Goal: Transaction & Acquisition: Obtain resource

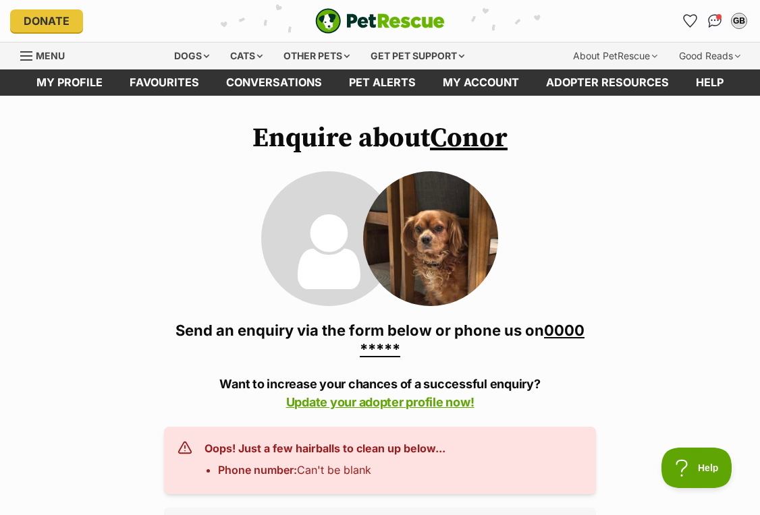
click at [567, 329] on link "0000 *****" at bounding box center [472, 340] width 225 height 36
click at [567, 329] on link "0000 000 000" at bounding box center [466, 340] width 237 height 36
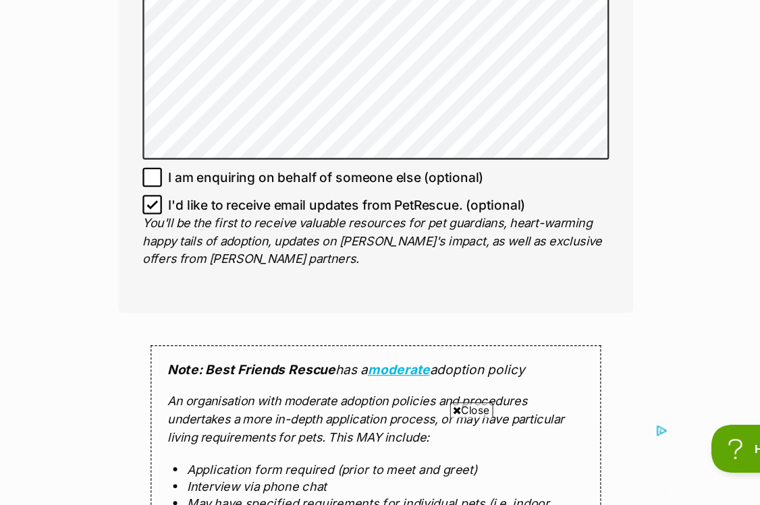
scroll to position [1191, 0]
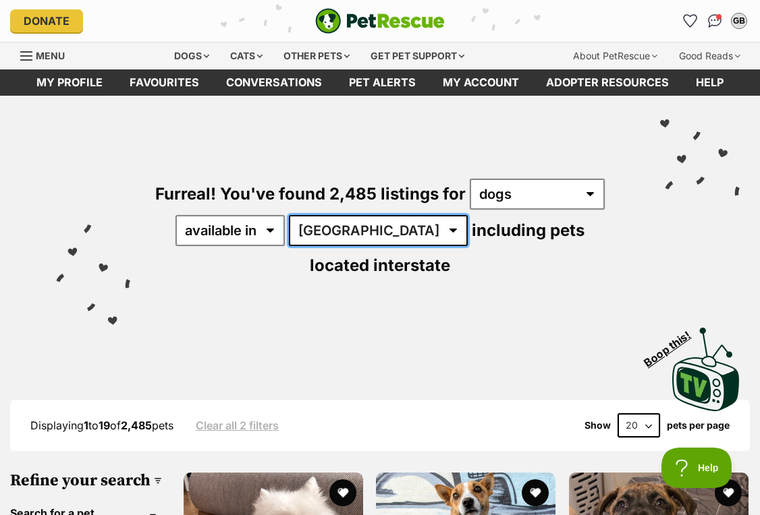
select select "QLD"
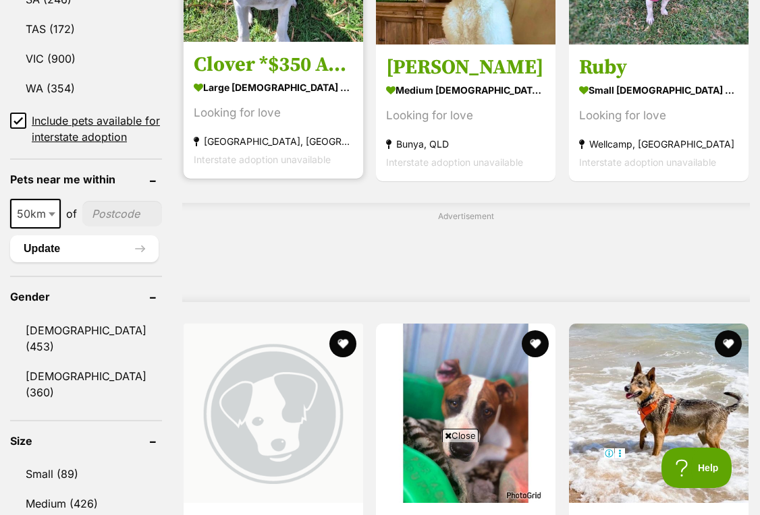
scroll to position [941, 0]
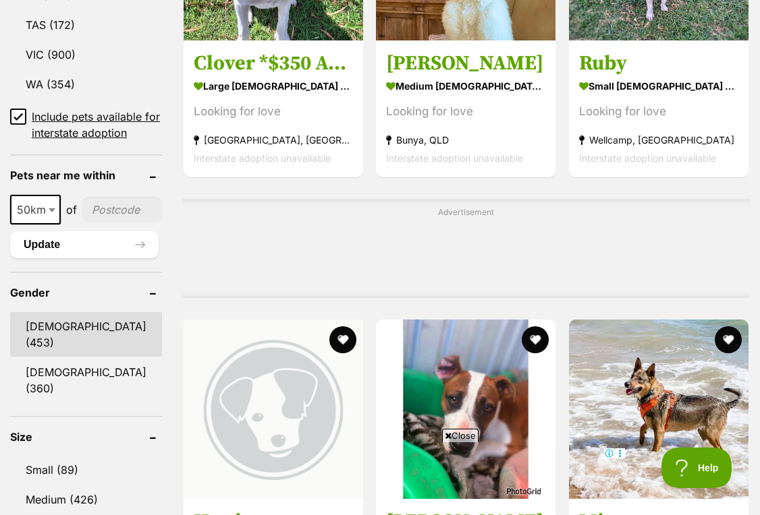
click at [67, 356] on link "Male (453)" at bounding box center [86, 334] width 152 height 45
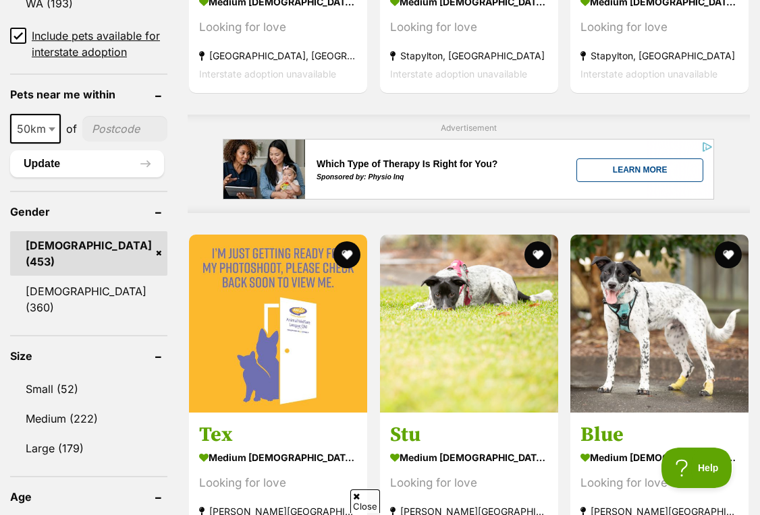
scroll to position [1043, 0]
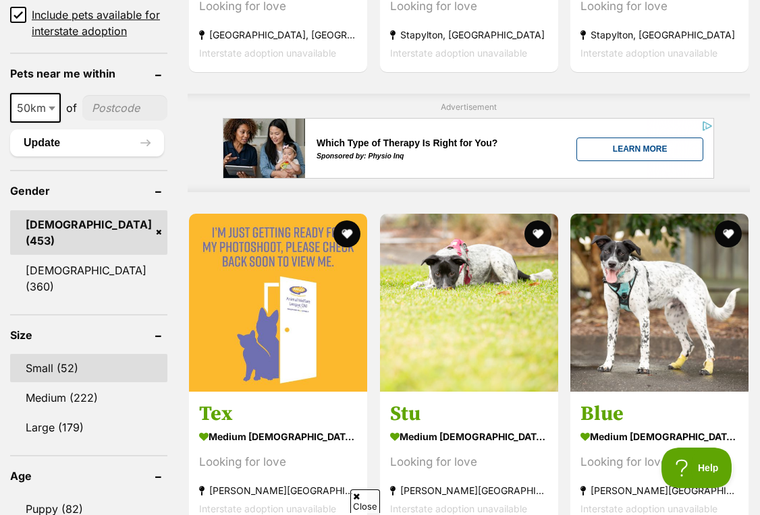
click at [62, 366] on link "Small (52)" at bounding box center [88, 368] width 157 height 28
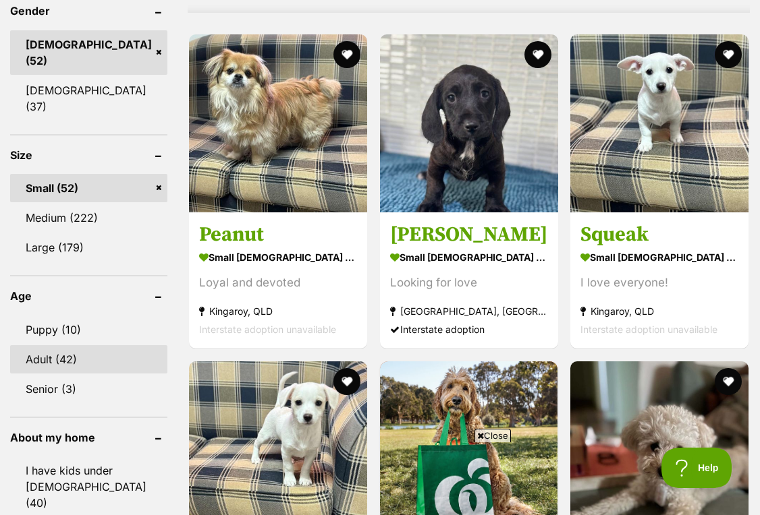
scroll to position [1234, 0]
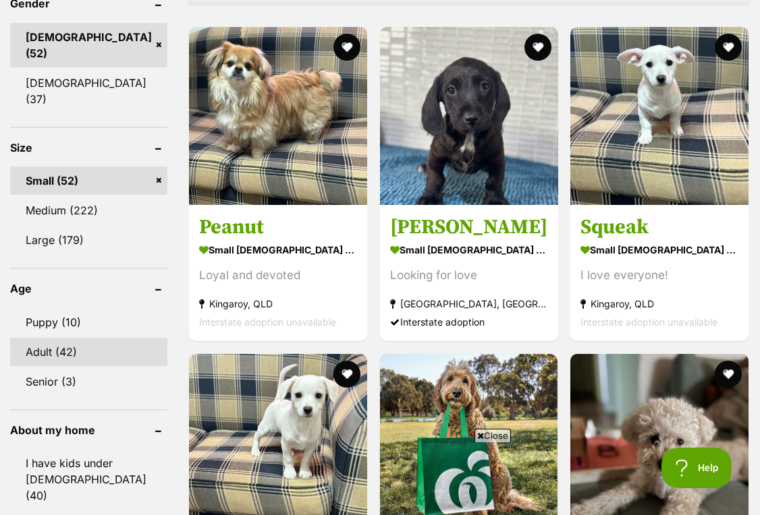
click at [59, 338] on link "Adult (42)" at bounding box center [88, 352] width 157 height 28
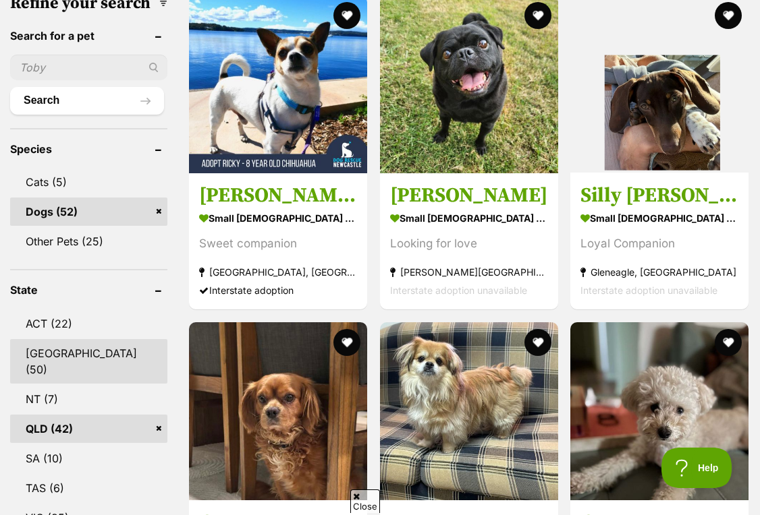
scroll to position [551, 0]
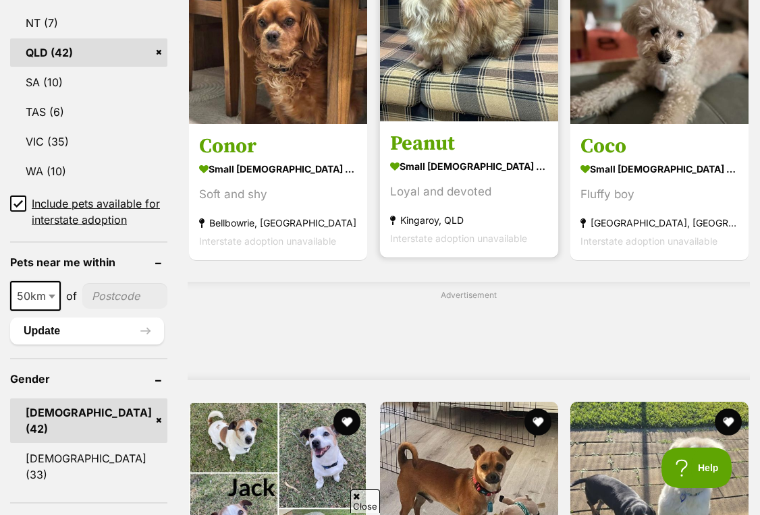
scroll to position [892, 0]
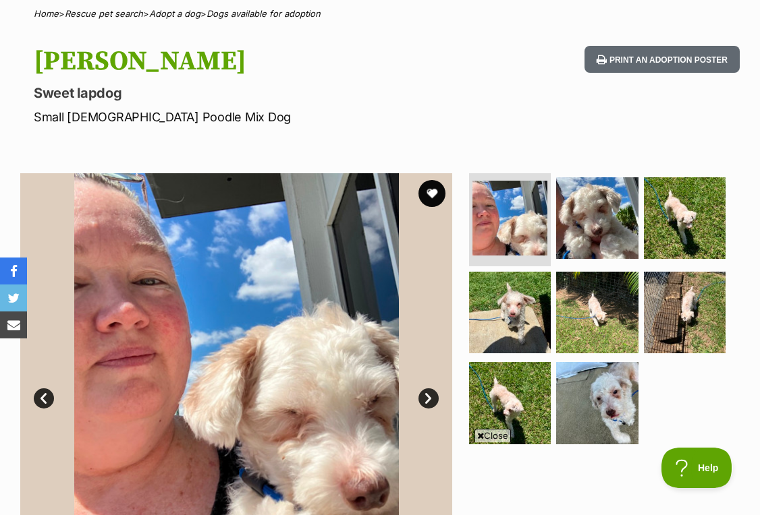
scroll to position [121, 0]
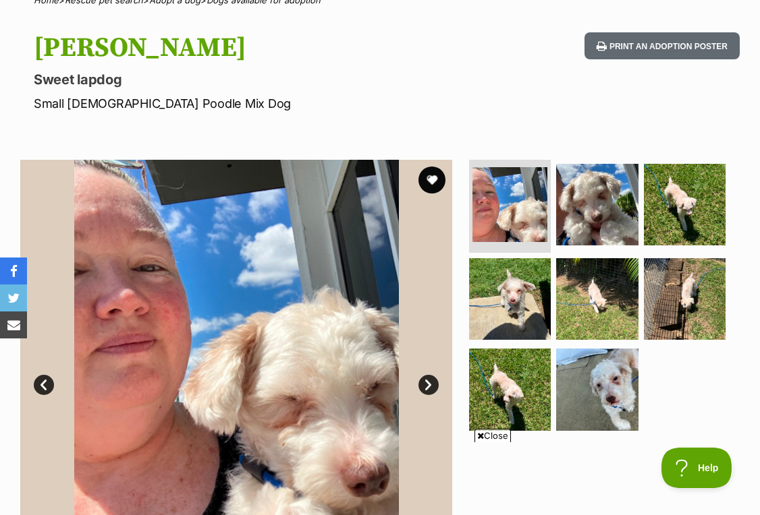
click at [422, 385] on link "Next" at bounding box center [428, 385] width 20 height 20
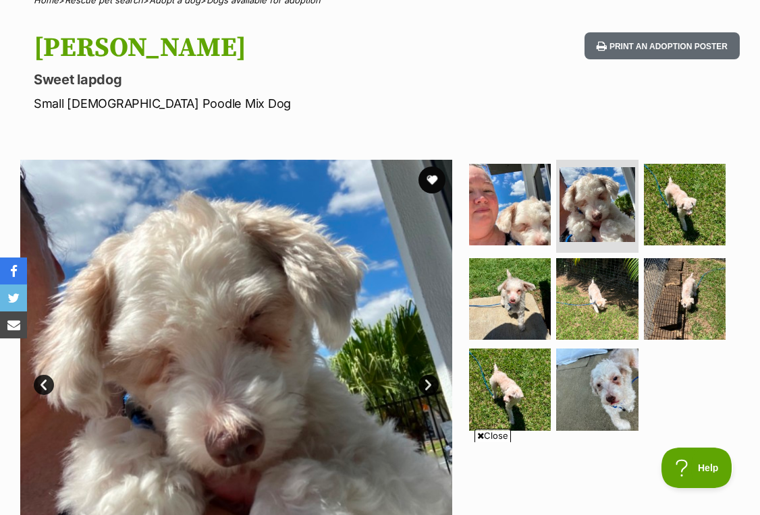
click at [422, 385] on link "Next" at bounding box center [428, 385] width 20 height 20
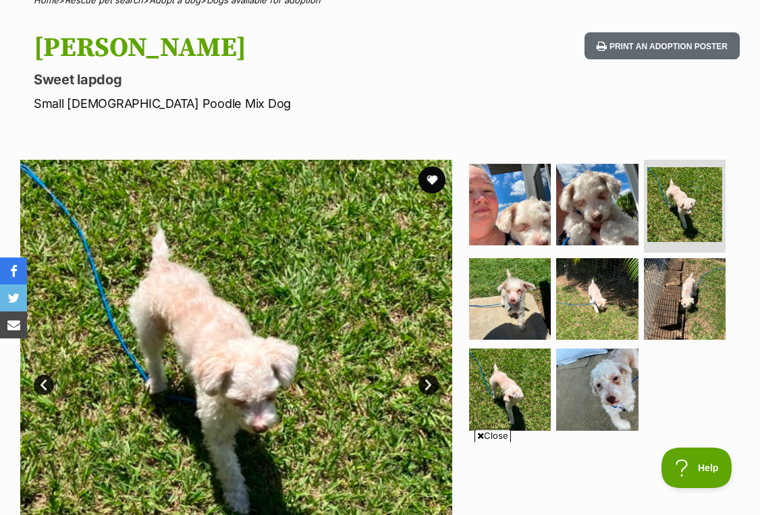
click at [422, 385] on link "Next" at bounding box center [428, 385] width 20 height 20
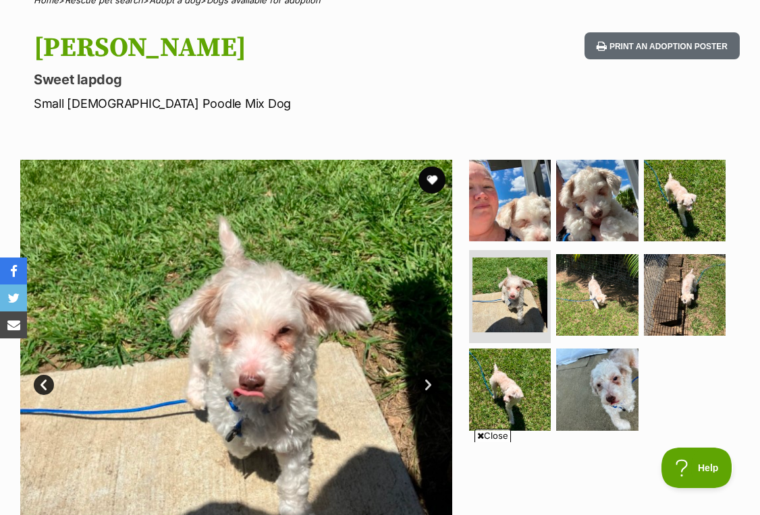
click at [422, 385] on link "Next" at bounding box center [428, 385] width 20 height 20
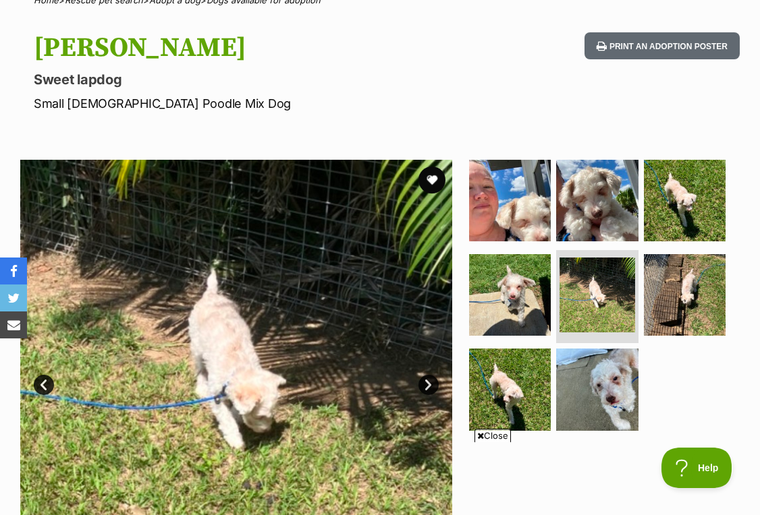
click at [422, 385] on link "Next" at bounding box center [428, 385] width 20 height 20
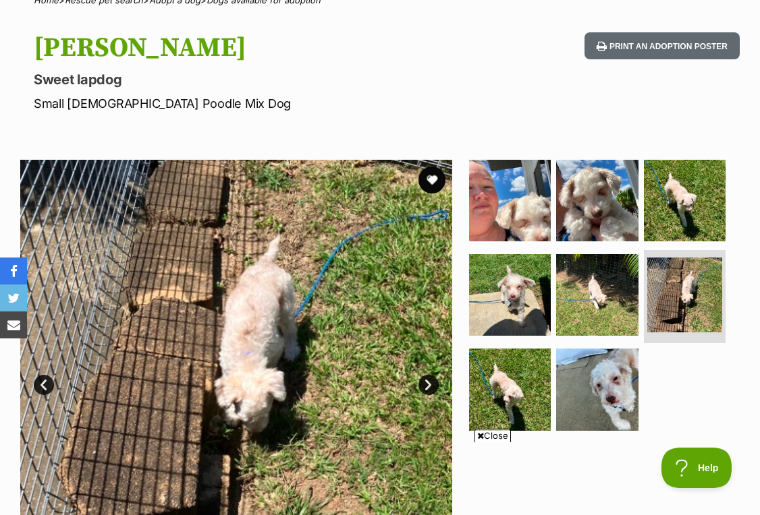
click at [422, 385] on link "Next" at bounding box center [428, 385] width 20 height 20
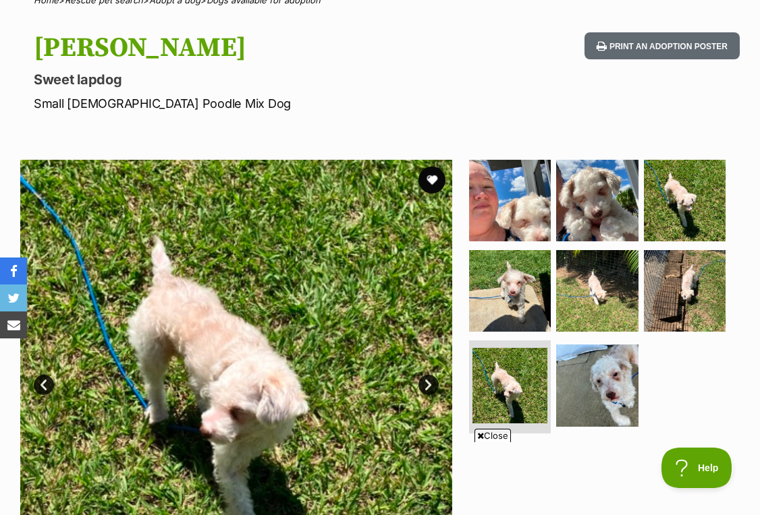
click at [422, 385] on link "Next" at bounding box center [428, 385] width 20 height 20
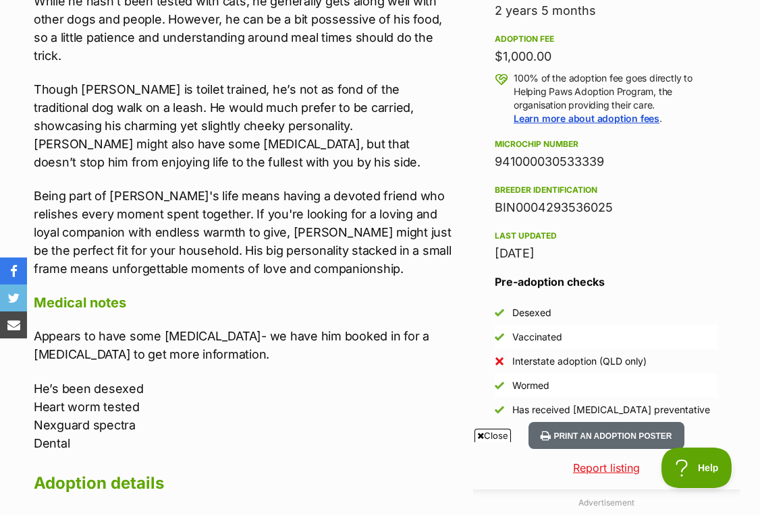
scroll to position [953, 0]
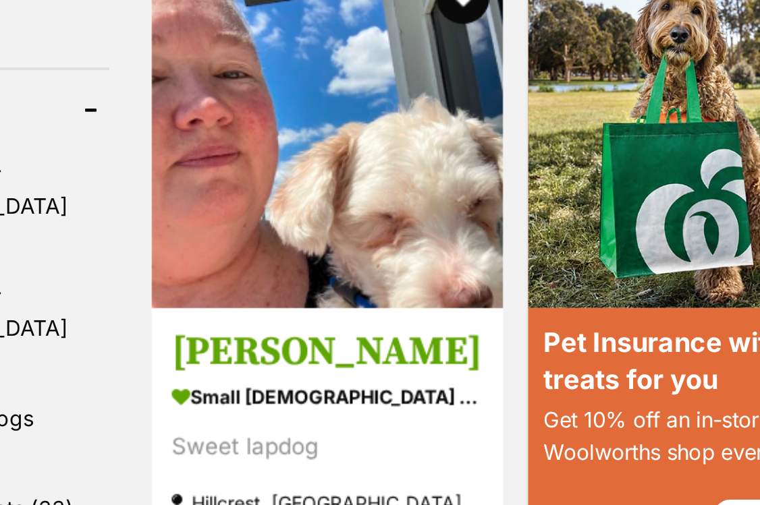
scroll to position [1642, 112]
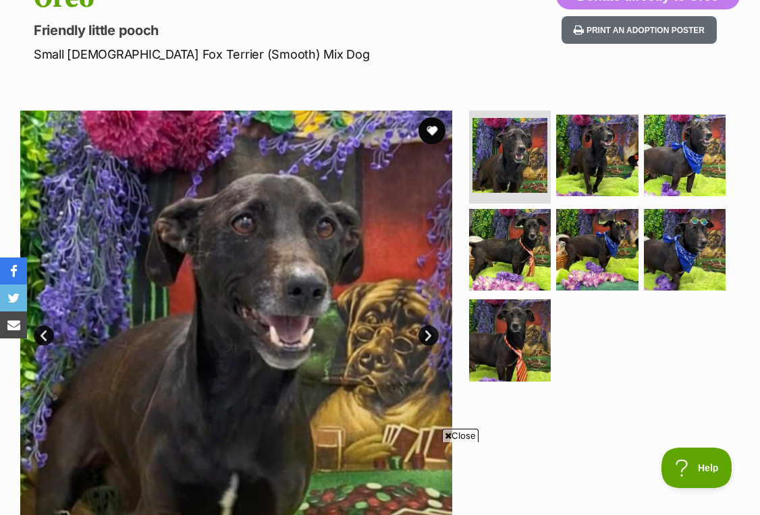
scroll to position [167, 0]
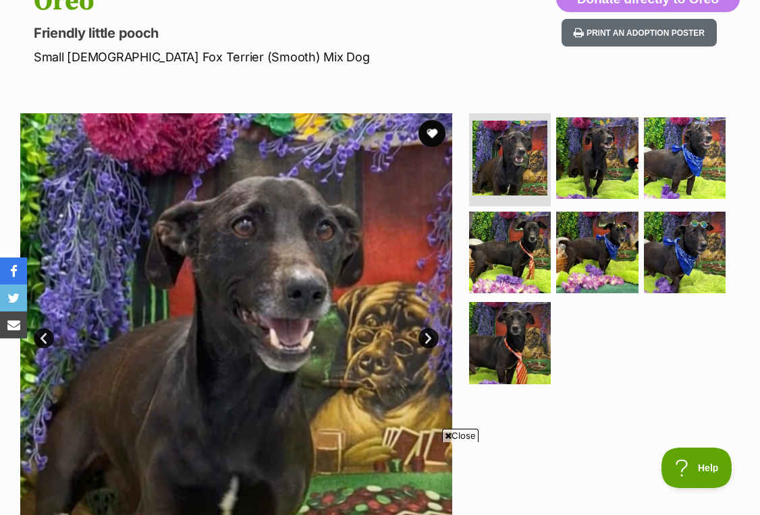
click at [426, 326] on img at bounding box center [236, 329] width 432 height 432
click at [427, 339] on link "Next" at bounding box center [428, 339] width 20 height 20
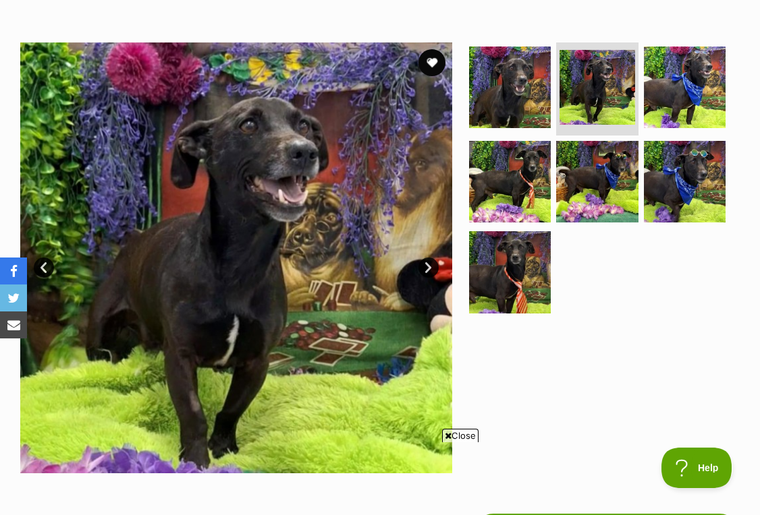
scroll to position [237, 0]
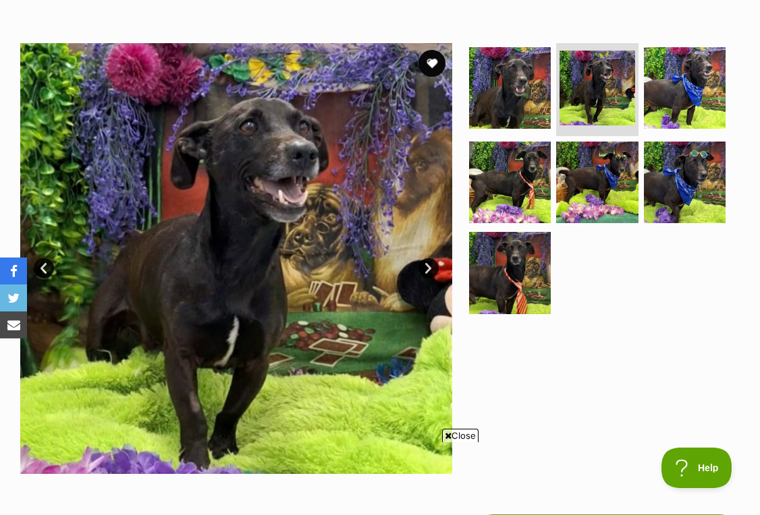
click at [429, 265] on link "Next" at bounding box center [428, 268] width 20 height 20
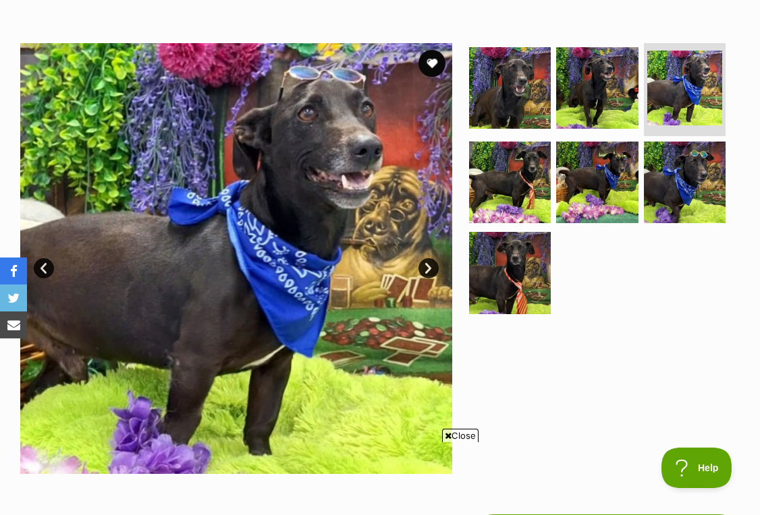
click at [429, 265] on link "Next" at bounding box center [428, 268] width 20 height 20
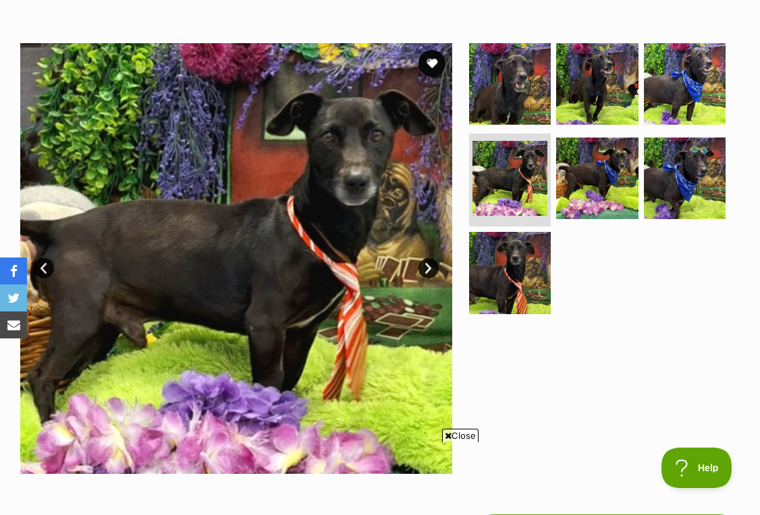
click at [429, 265] on link "Next" at bounding box center [428, 268] width 20 height 20
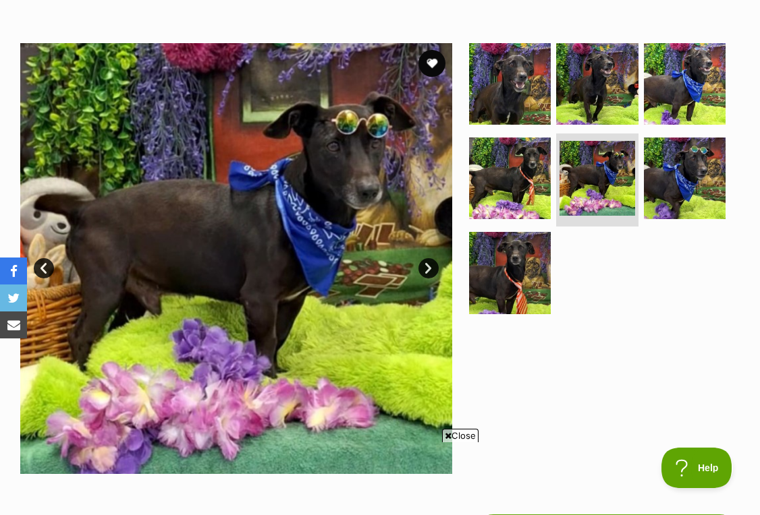
click at [429, 265] on link "Next" at bounding box center [428, 268] width 20 height 20
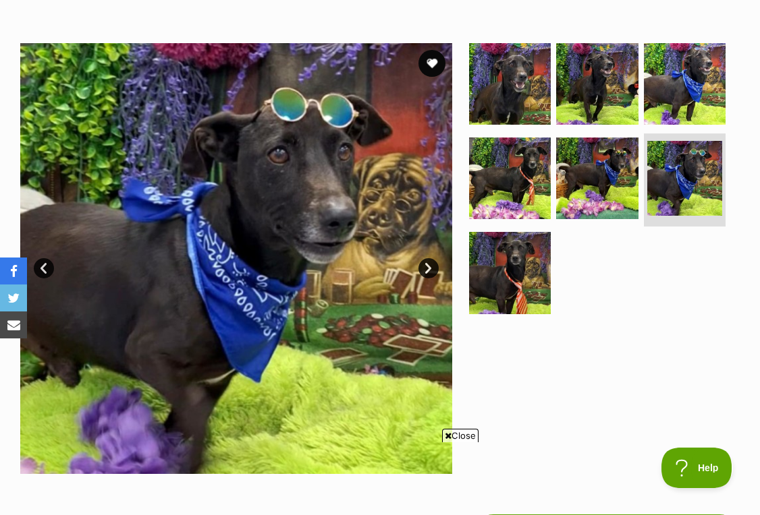
click at [429, 265] on link "Next" at bounding box center [428, 268] width 20 height 20
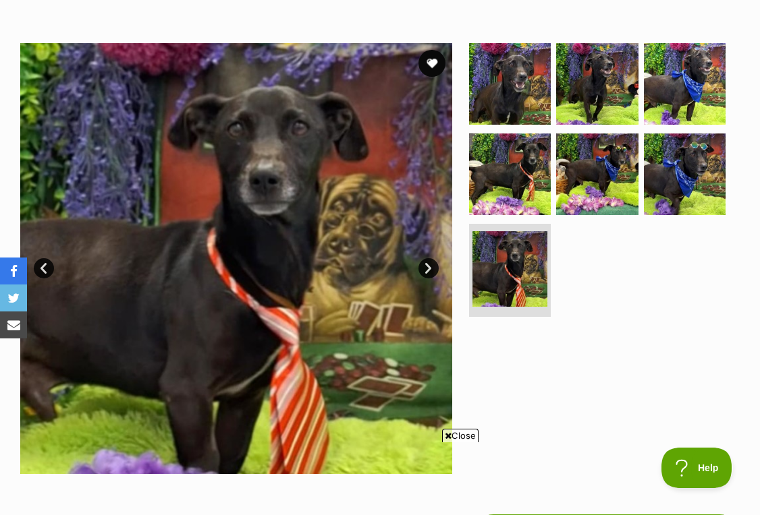
click at [429, 265] on link "Next" at bounding box center [428, 268] width 20 height 20
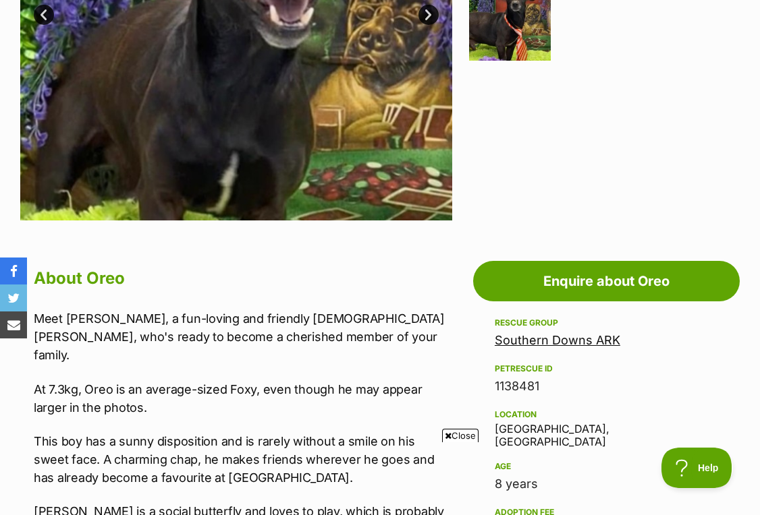
scroll to position [493, 0]
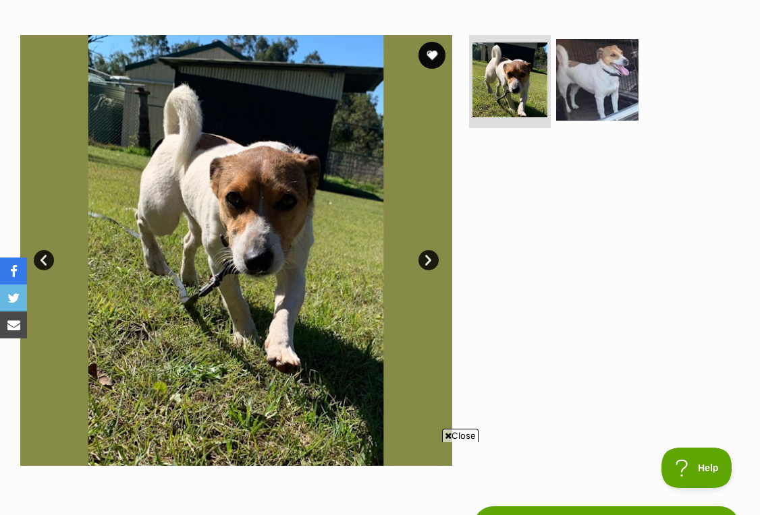
scroll to position [245, 0]
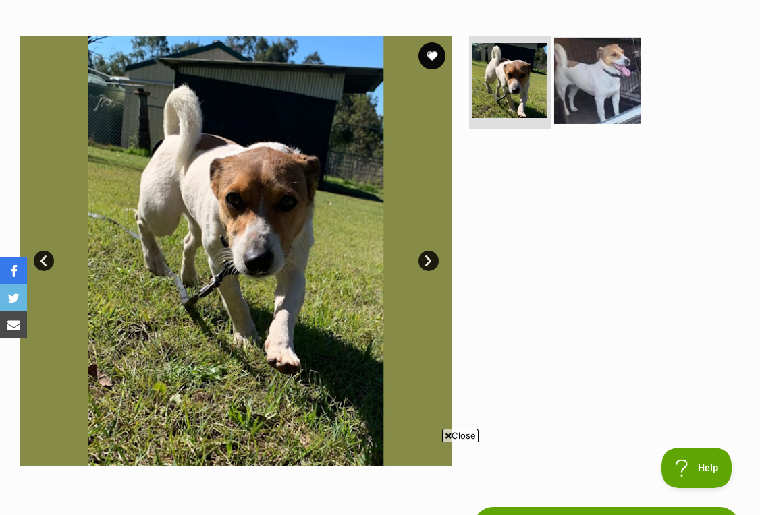
click at [607, 74] on img at bounding box center [597, 80] width 86 height 86
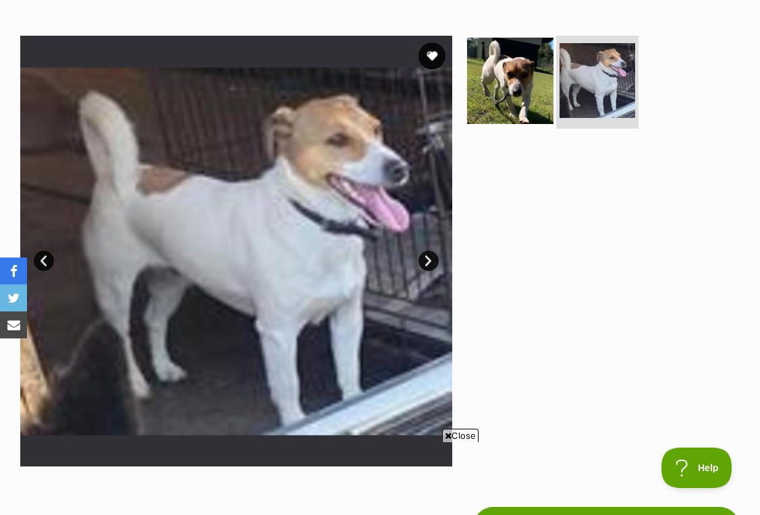
click at [503, 88] on img at bounding box center [510, 80] width 86 height 86
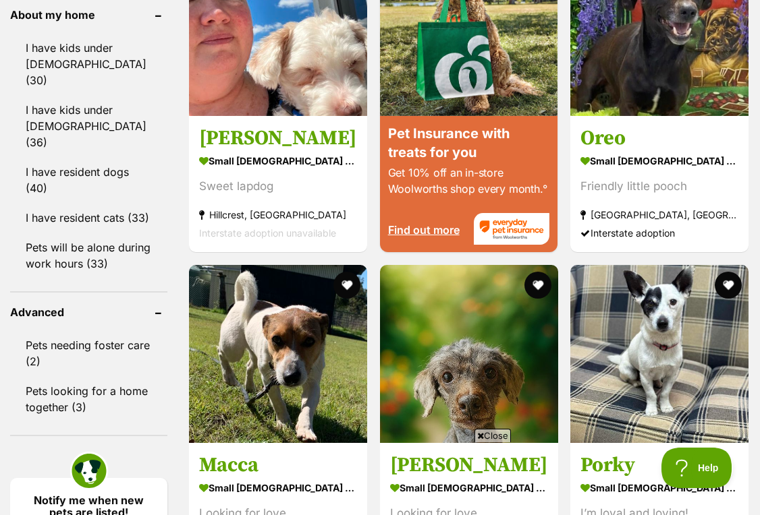
scroll to position [1684, 0]
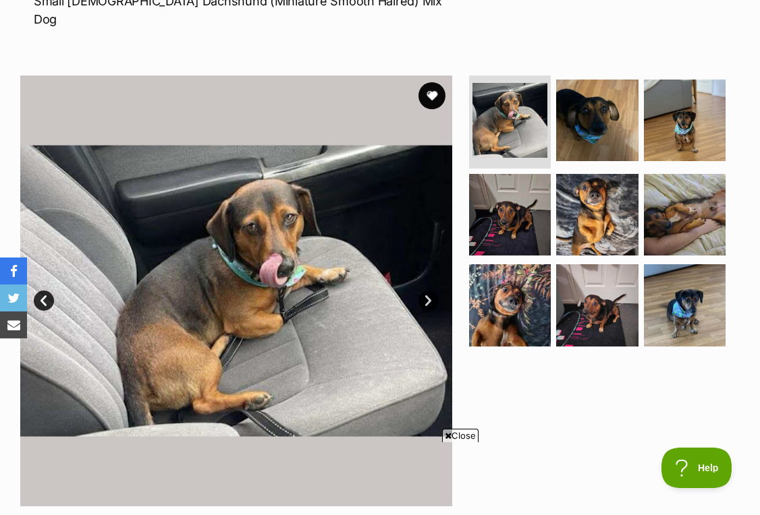
scroll to position [227, 0]
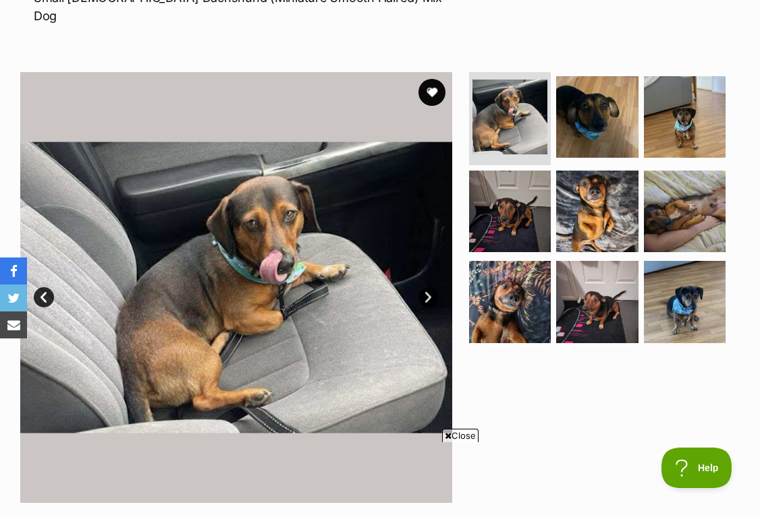
click at [427, 287] on link "Next" at bounding box center [428, 297] width 20 height 20
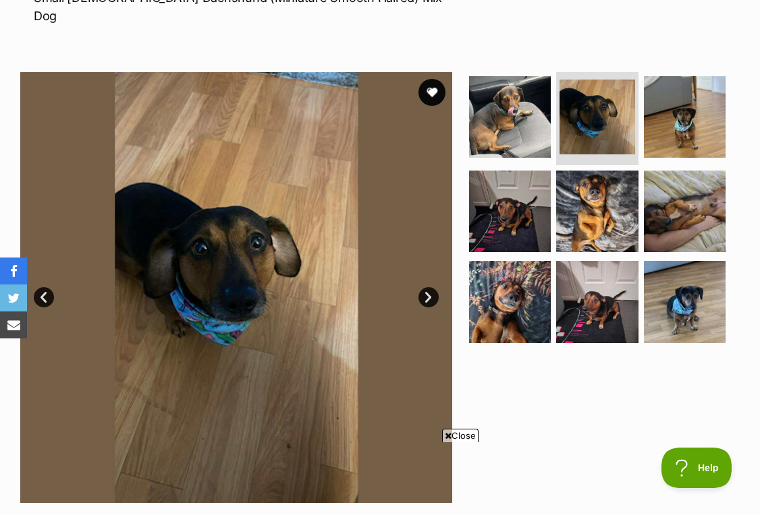
click at [427, 287] on link "Next" at bounding box center [428, 297] width 20 height 20
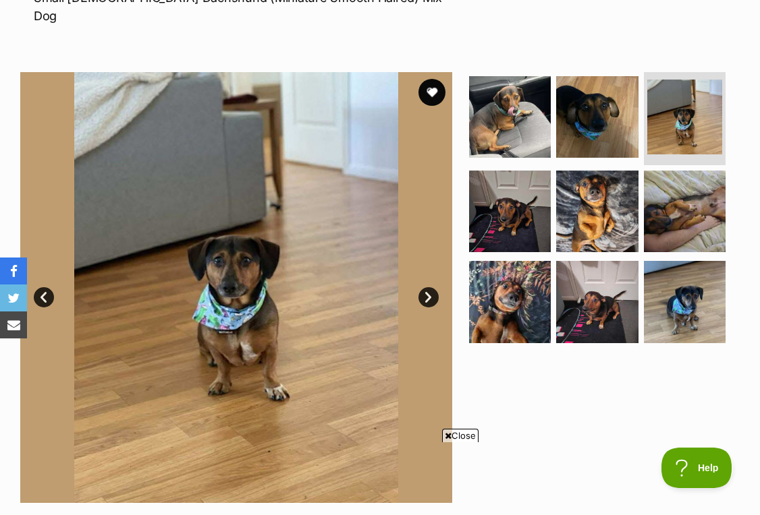
click at [427, 287] on link "Next" at bounding box center [428, 297] width 20 height 20
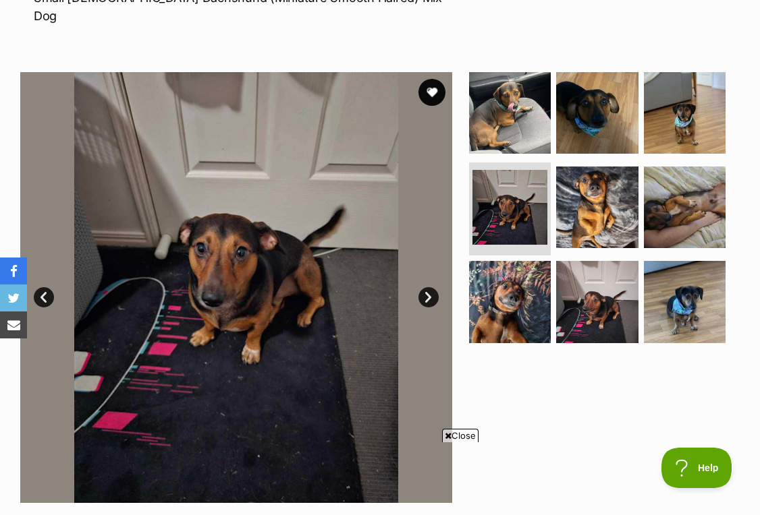
click at [427, 287] on link "Next" at bounding box center [428, 297] width 20 height 20
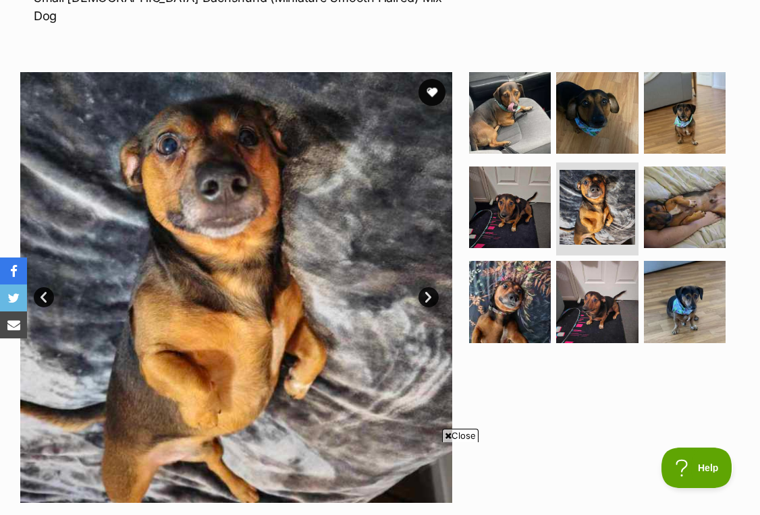
click at [427, 287] on link "Next" at bounding box center [428, 297] width 20 height 20
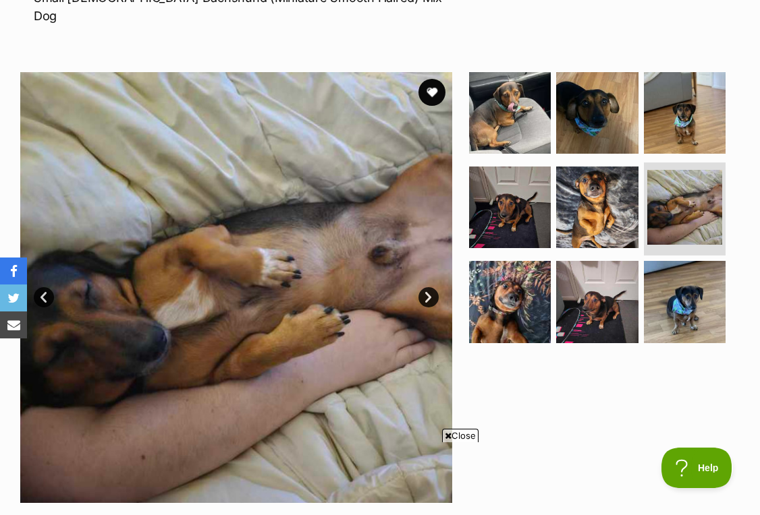
scroll to position [0, 0]
click at [427, 287] on link "Next" at bounding box center [428, 297] width 20 height 20
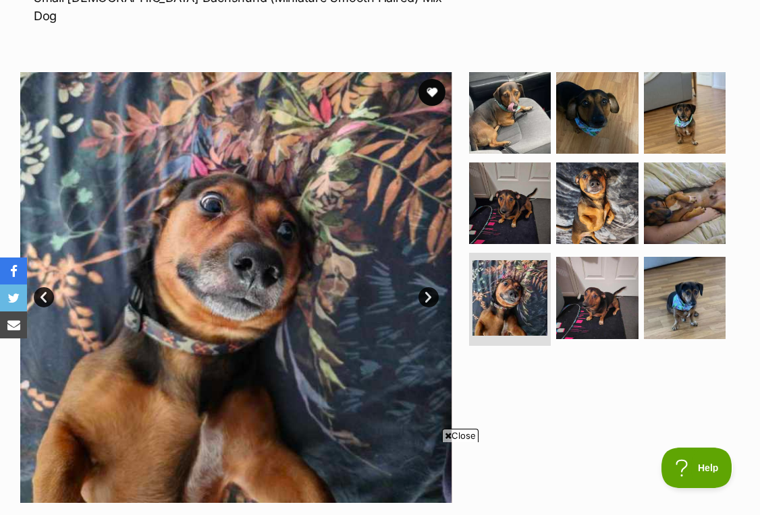
click at [427, 287] on link "Next" at bounding box center [428, 297] width 20 height 20
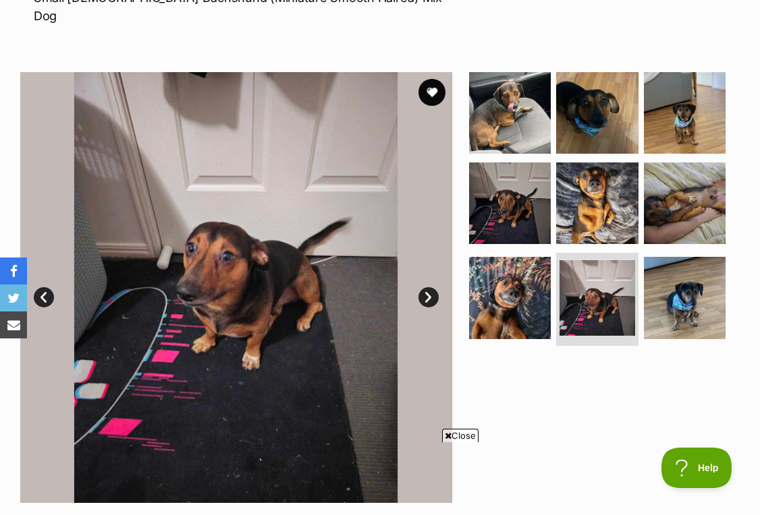
click at [427, 287] on link "Next" at bounding box center [428, 297] width 20 height 20
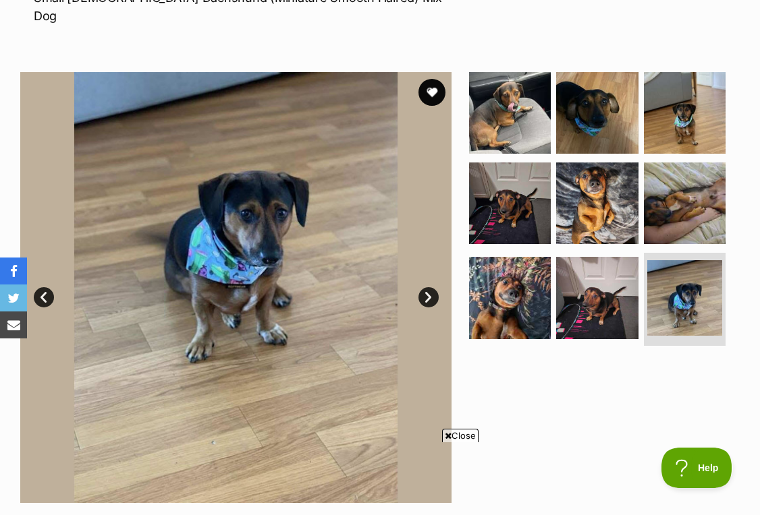
click at [427, 287] on link "Next" at bounding box center [428, 297] width 20 height 20
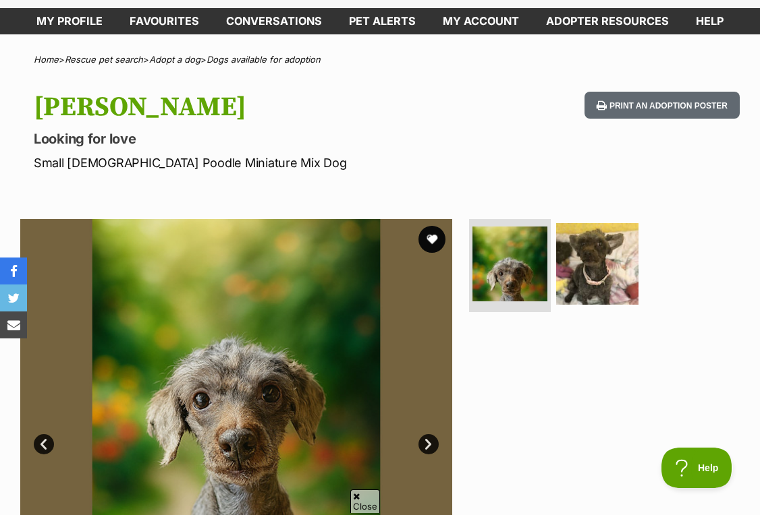
click at [431, 440] on link "Next" at bounding box center [428, 444] width 20 height 20
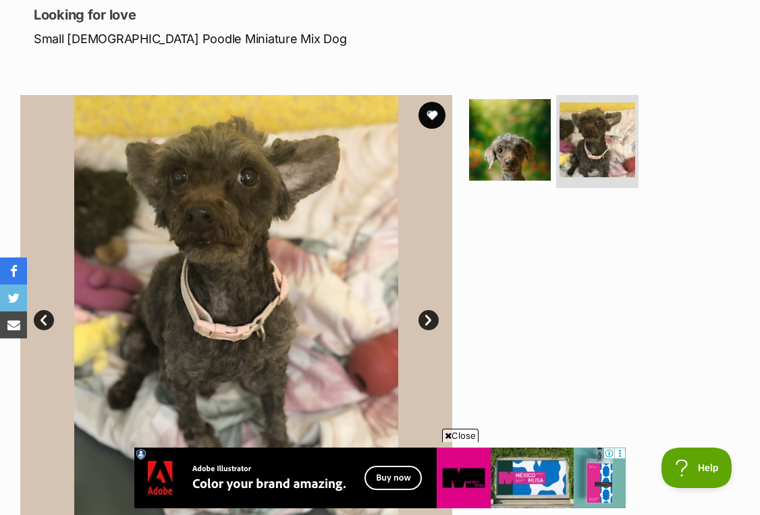
scroll to position [187, 0]
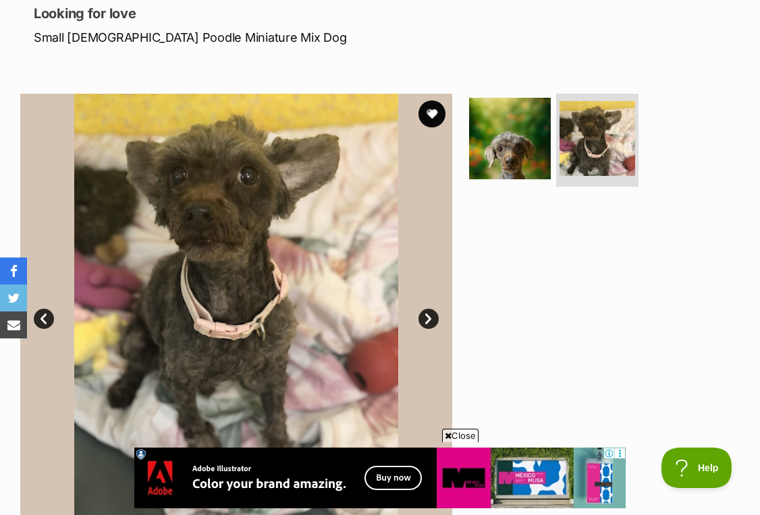
click at [424, 314] on link "Next" at bounding box center [428, 319] width 20 height 20
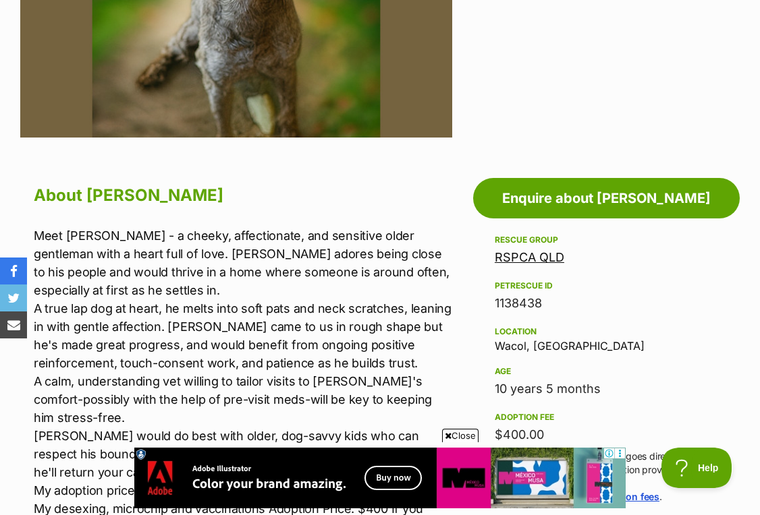
scroll to position [578, 0]
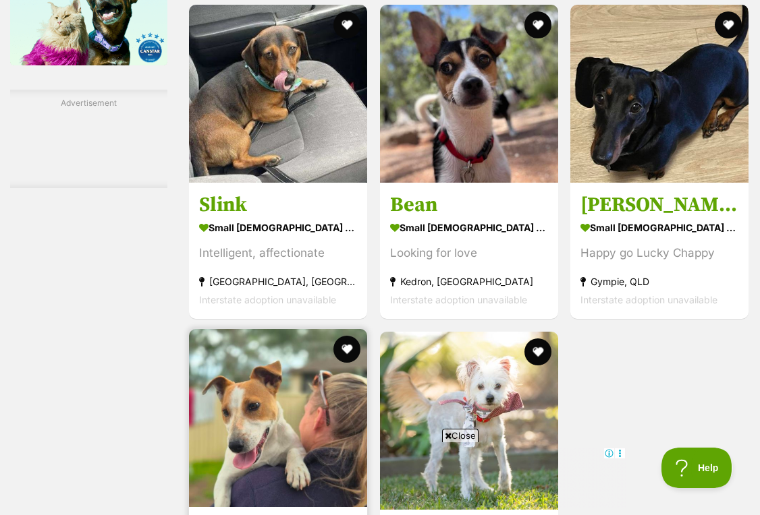
scroll to position [2397, 0]
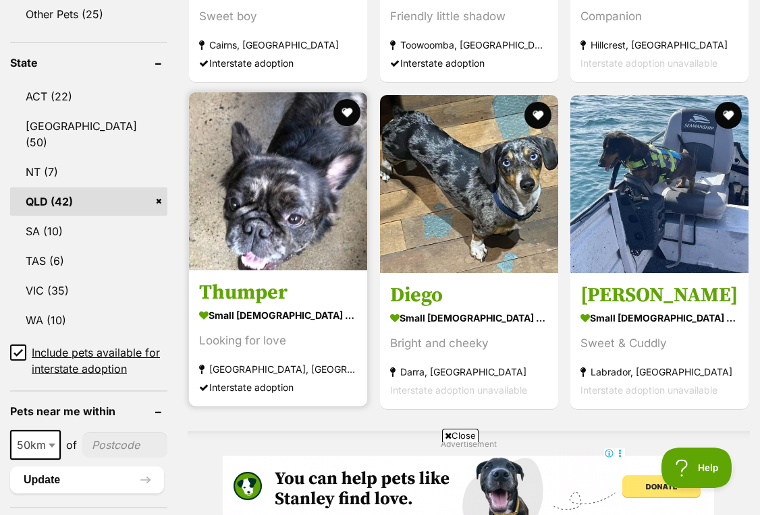
scroll to position [743, 0]
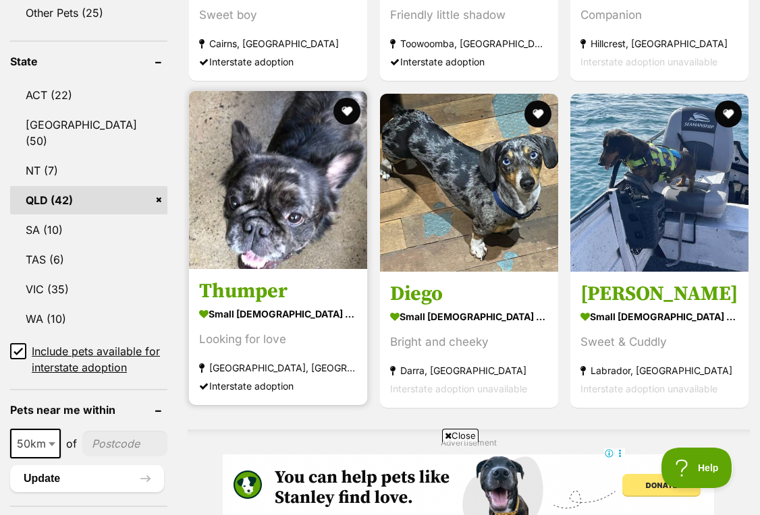
click at [245, 169] on img at bounding box center [278, 180] width 178 height 178
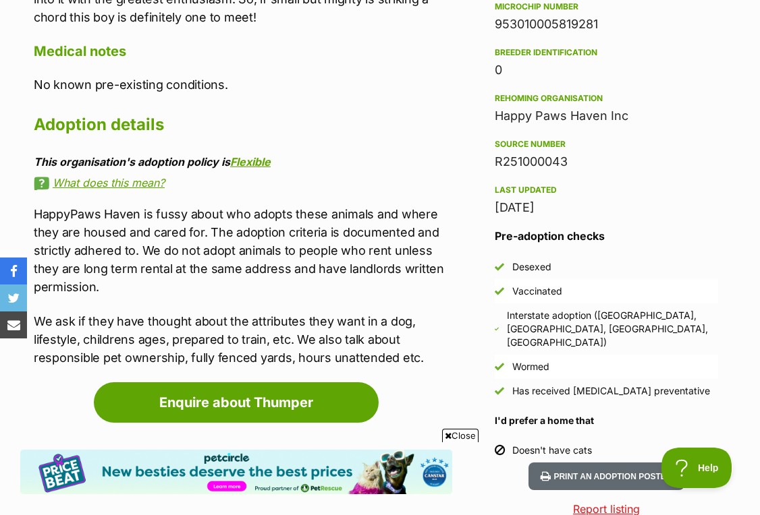
scroll to position [1116, 0]
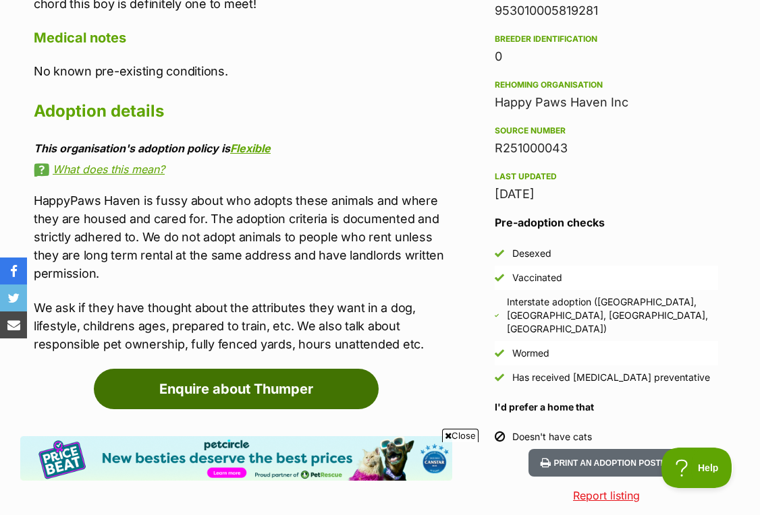
click at [275, 369] on link "Enquire about Thumper" at bounding box center [236, 389] width 285 height 40
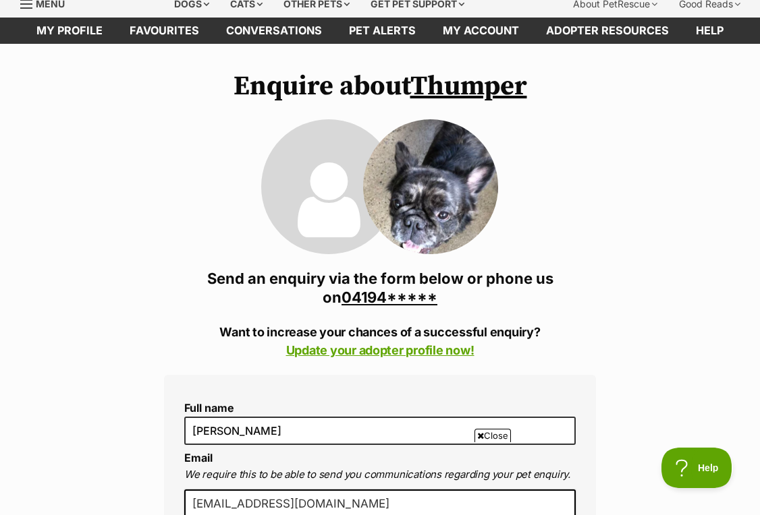
scroll to position [57, 0]
